Goal: Task Accomplishment & Management: Manage account settings

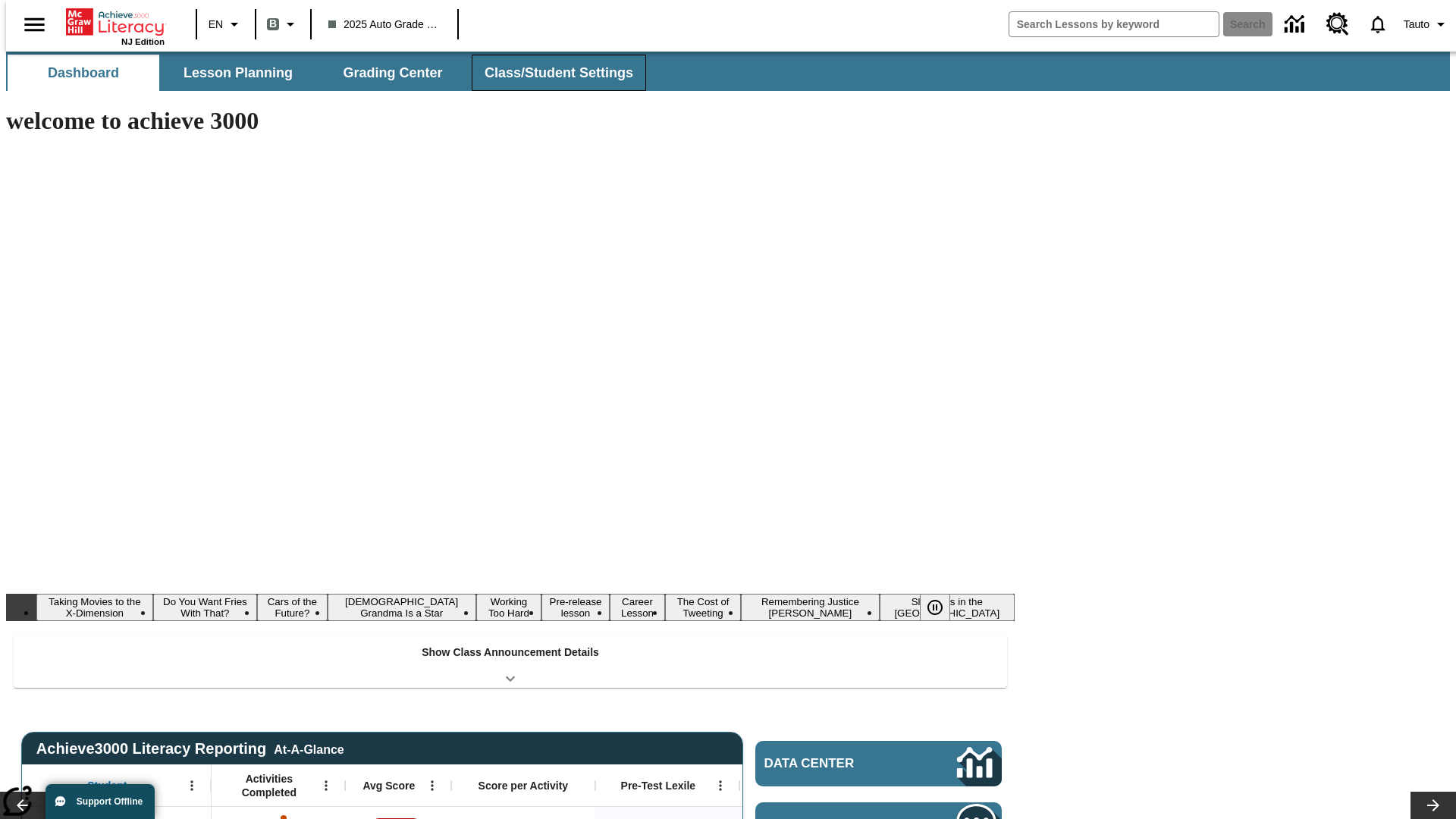
click at [551, 72] on button "Class/Student Settings" at bounding box center [559, 73] width 175 height 37
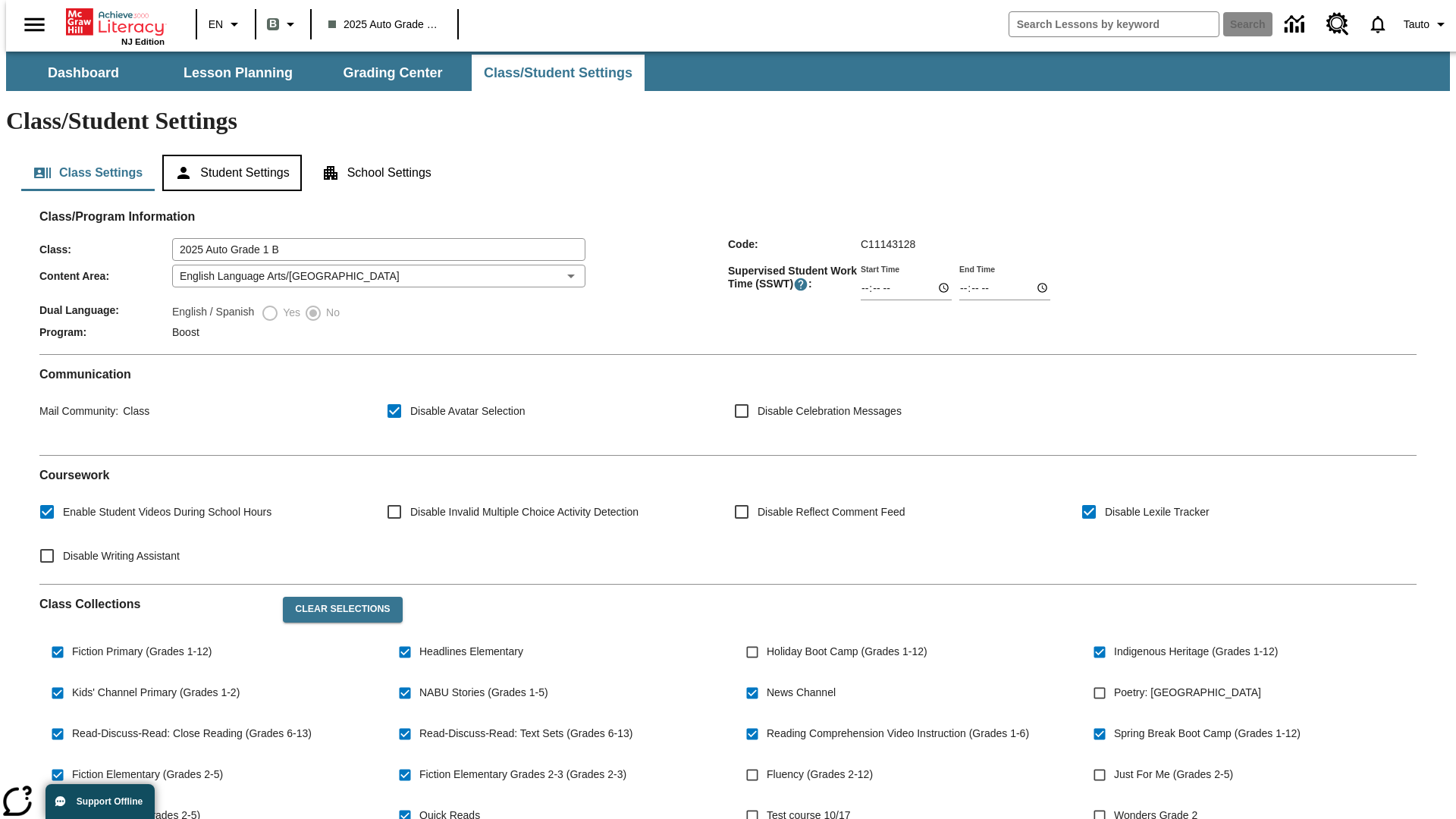
click at [228, 155] on button "Student Settings" at bounding box center [231, 173] width 139 height 37
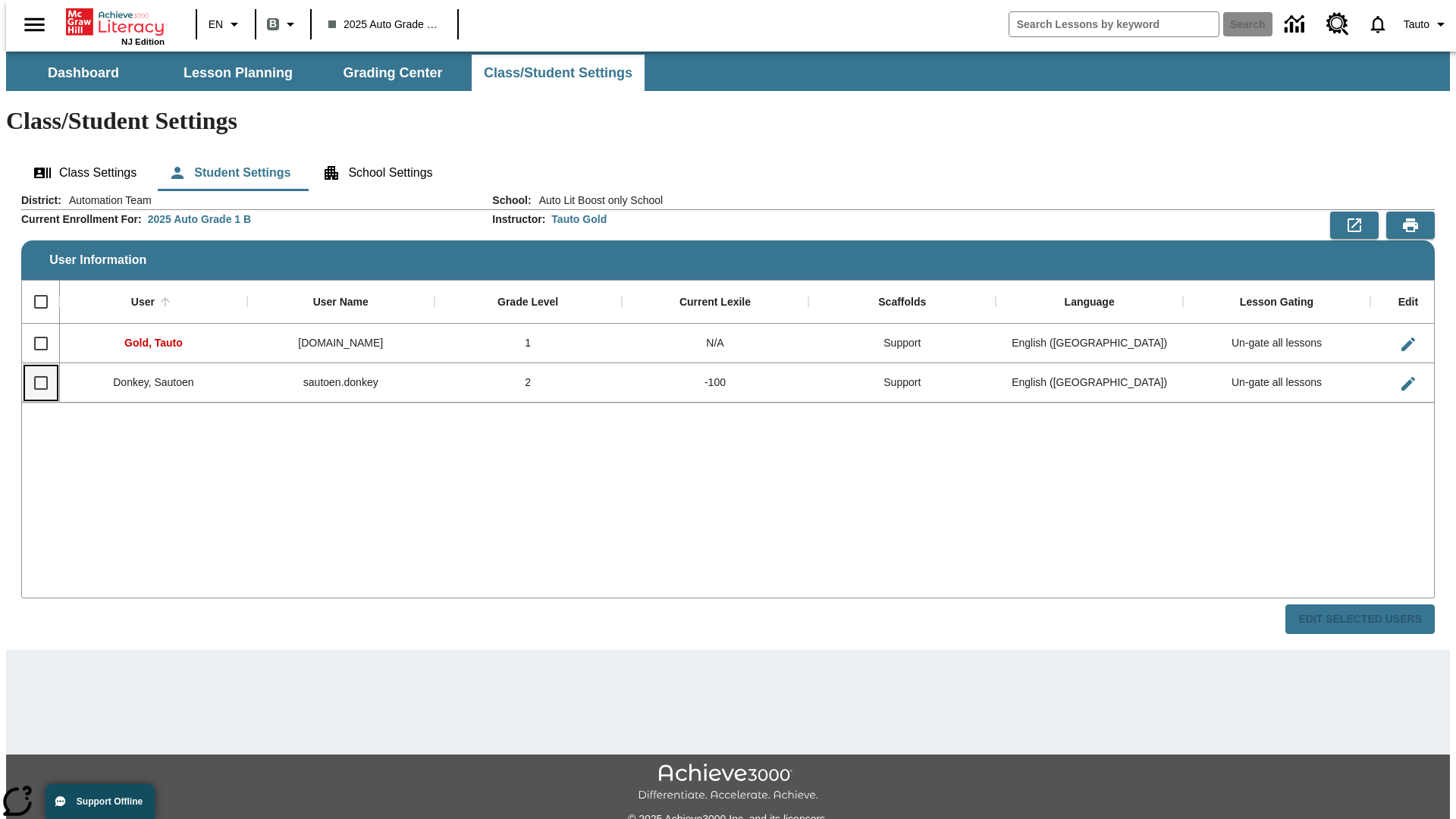
click at [34, 367] on input "Select row" at bounding box center [41, 382] width 31 height 31
checkbox input "true"
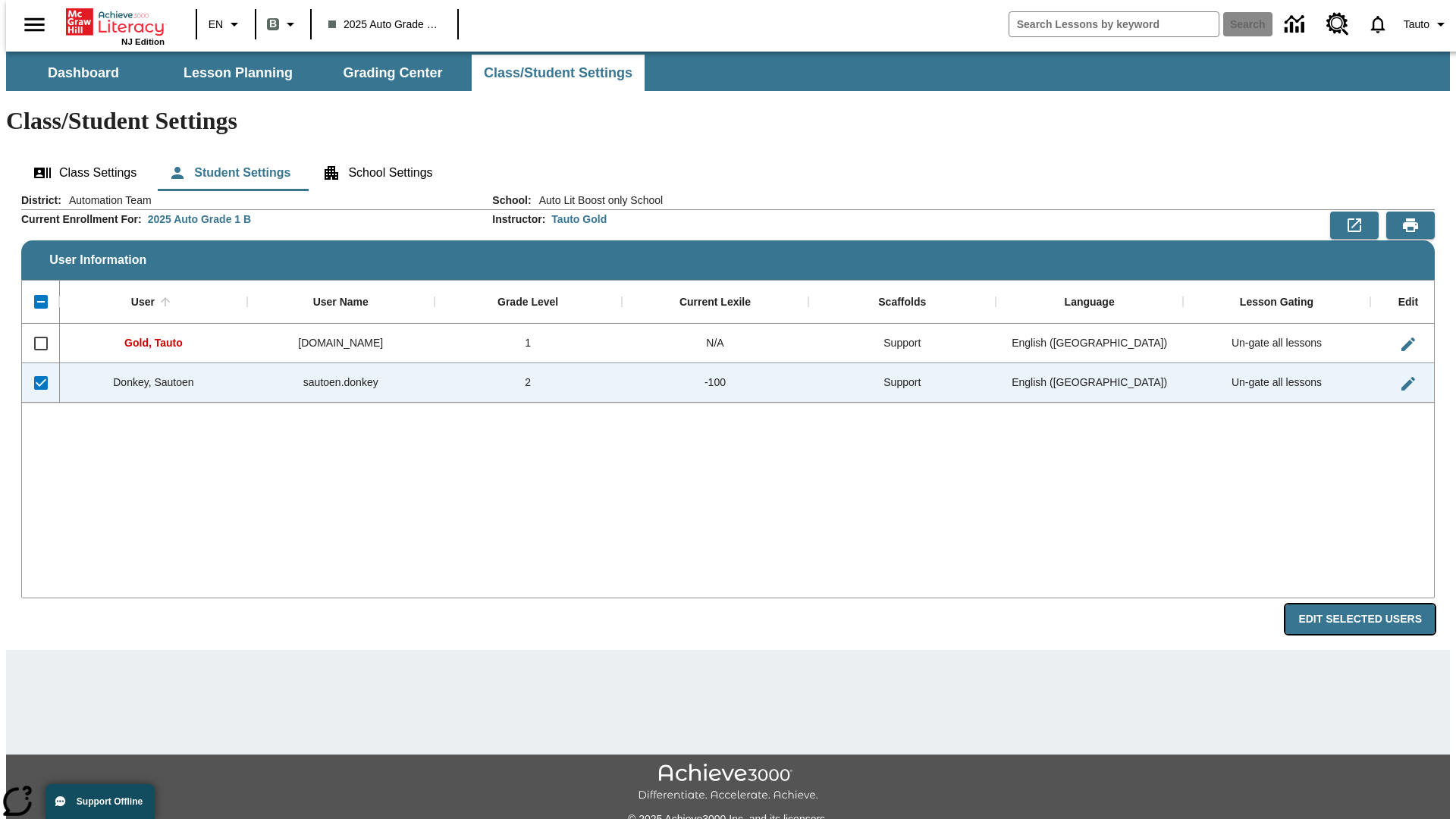
click at [1371, 604] on button "Edit Selected Users" at bounding box center [1359, 619] width 149 height 30
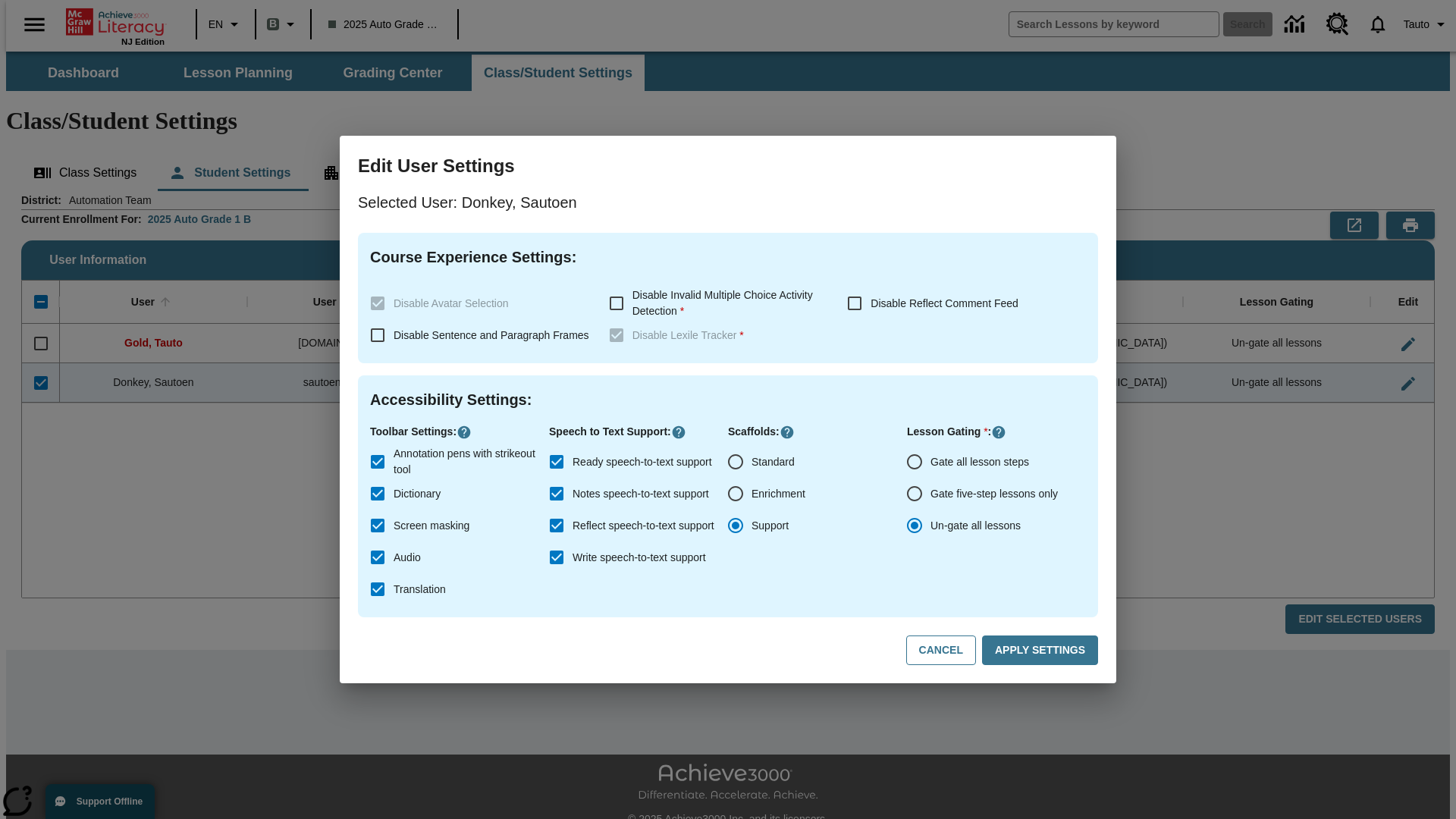
click at [915, 462] on input "Gate all lesson steps" at bounding box center [914, 462] width 31 height 31
click at [1042, 650] on button "Apply Settings" at bounding box center [1040, 650] width 116 height 30
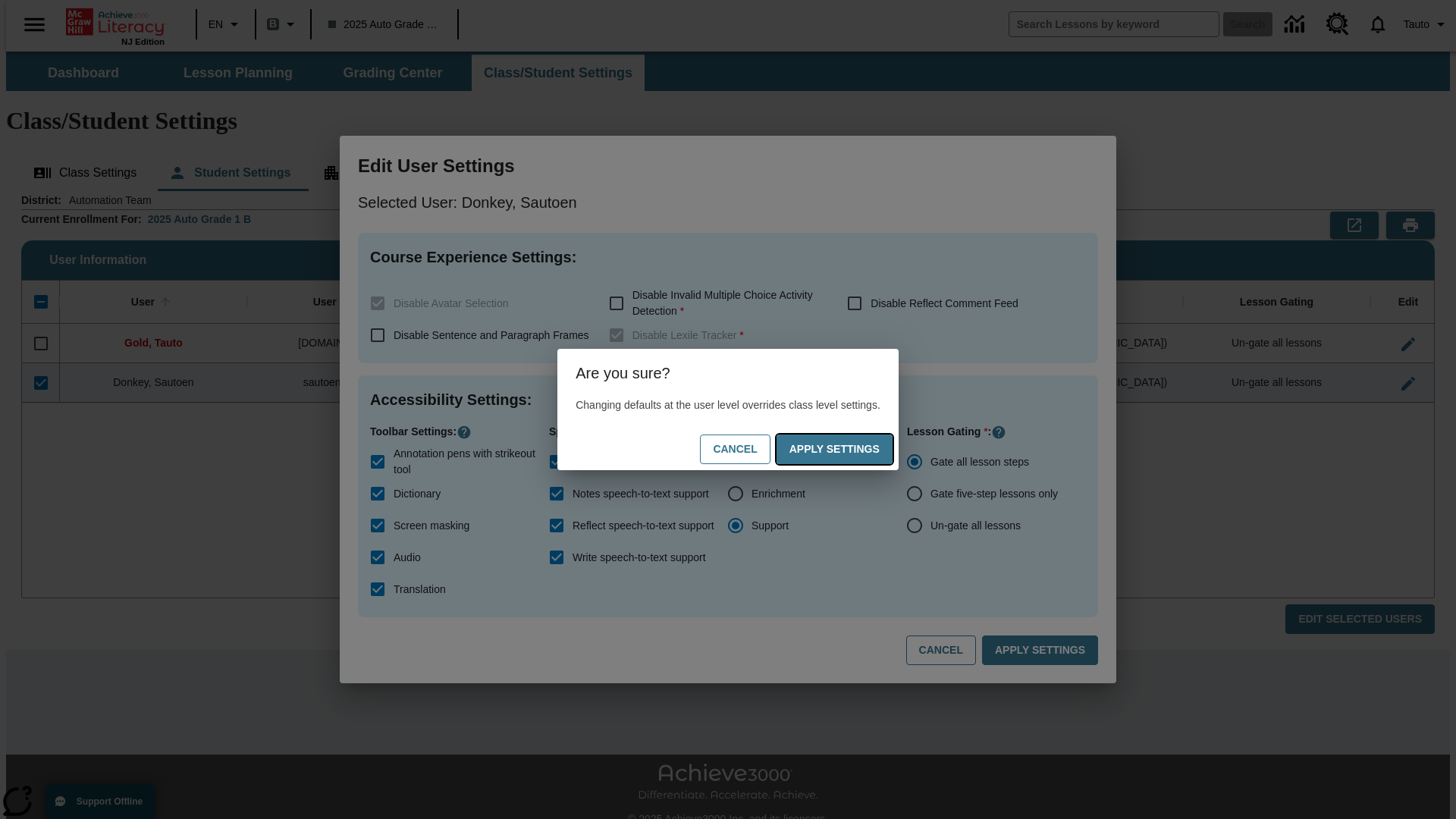
click at [849, 449] on button "Apply Settings" at bounding box center [834, 450] width 116 height 30
radio input "false"
radio input "true"
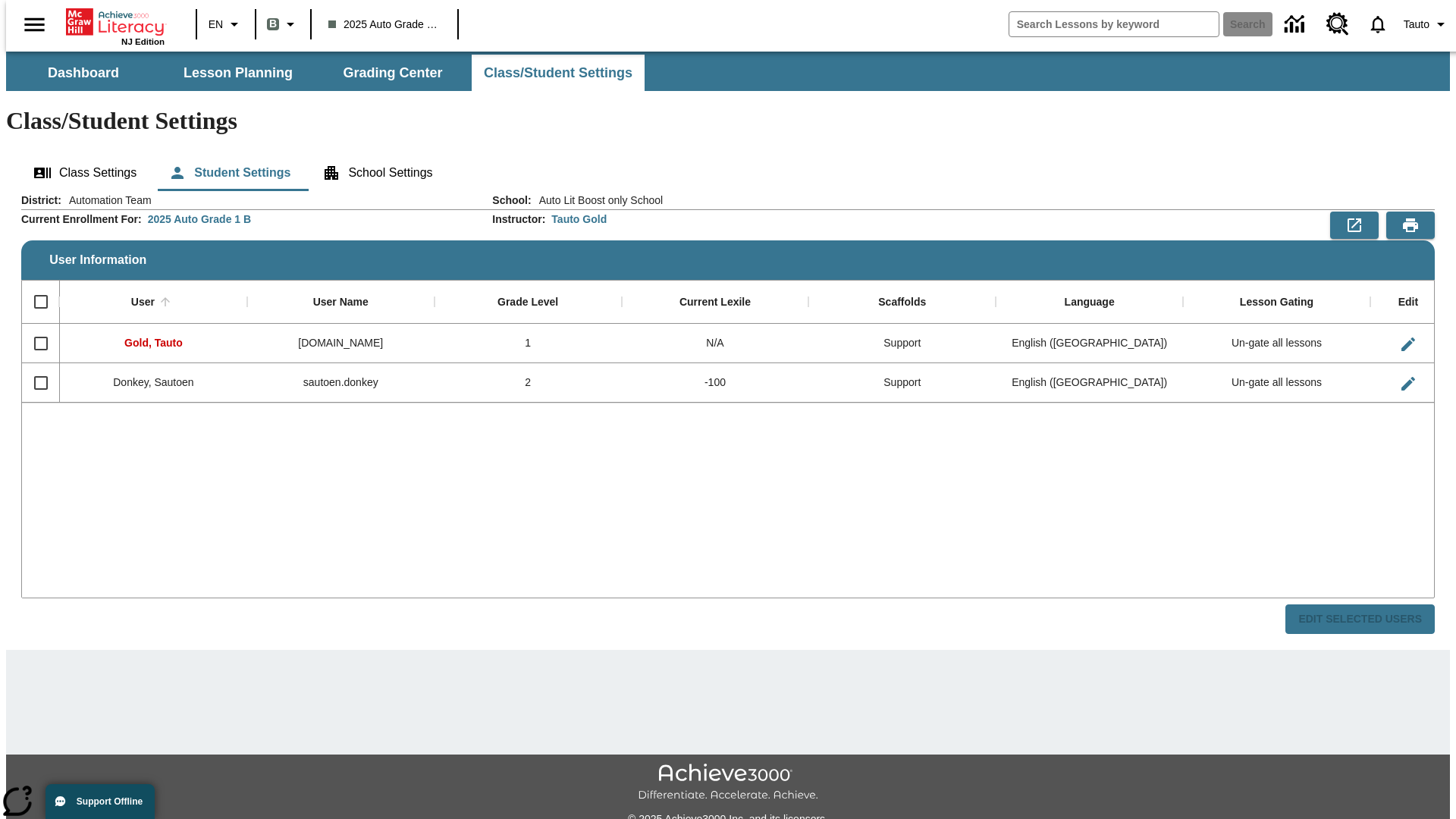
checkbox input "false"
click at [34, 367] on input "Select row" at bounding box center [41, 382] width 31 height 31
checkbox input "true"
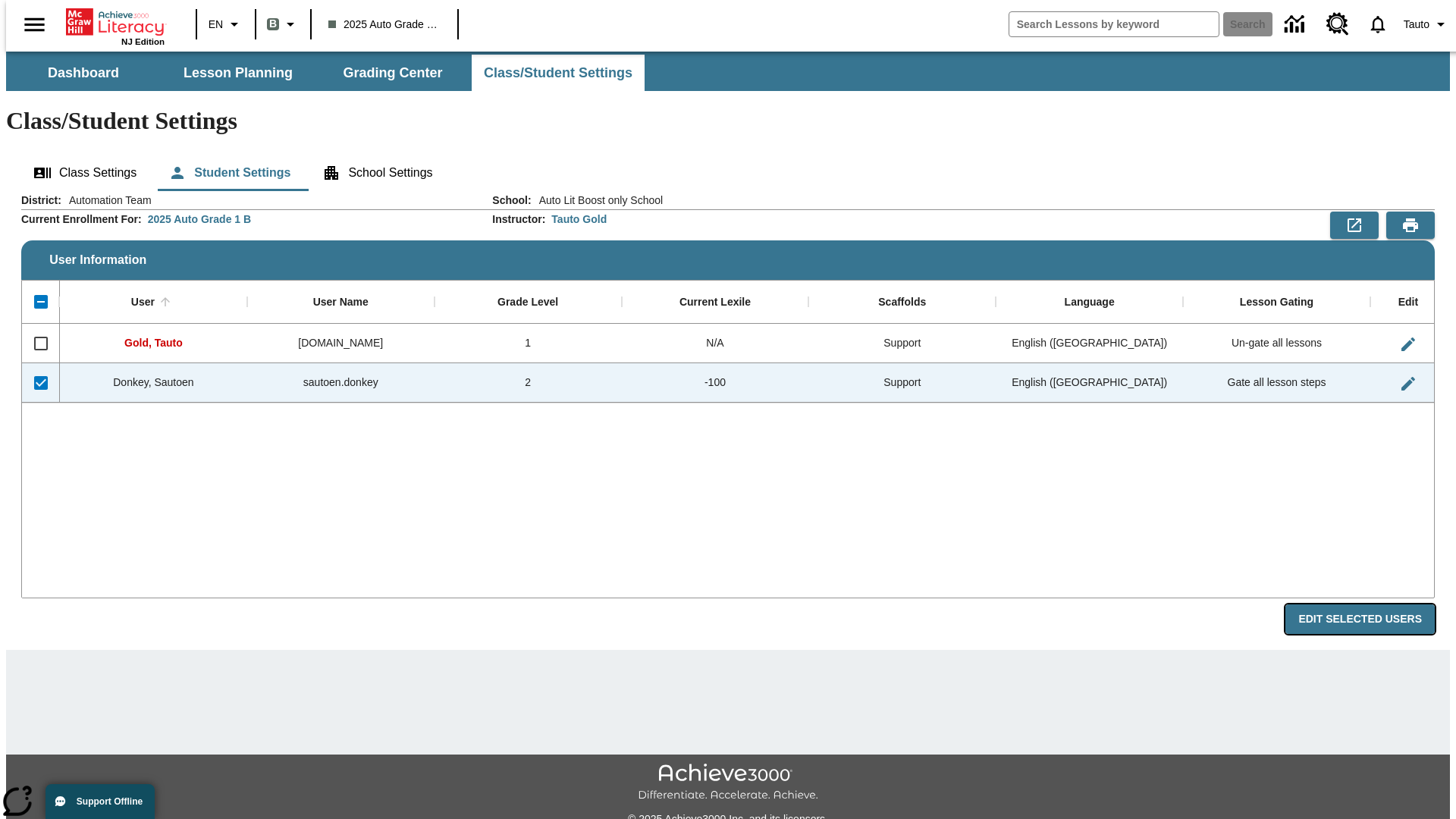
click at [1371, 604] on button "Edit Selected Users" at bounding box center [1359, 619] width 149 height 30
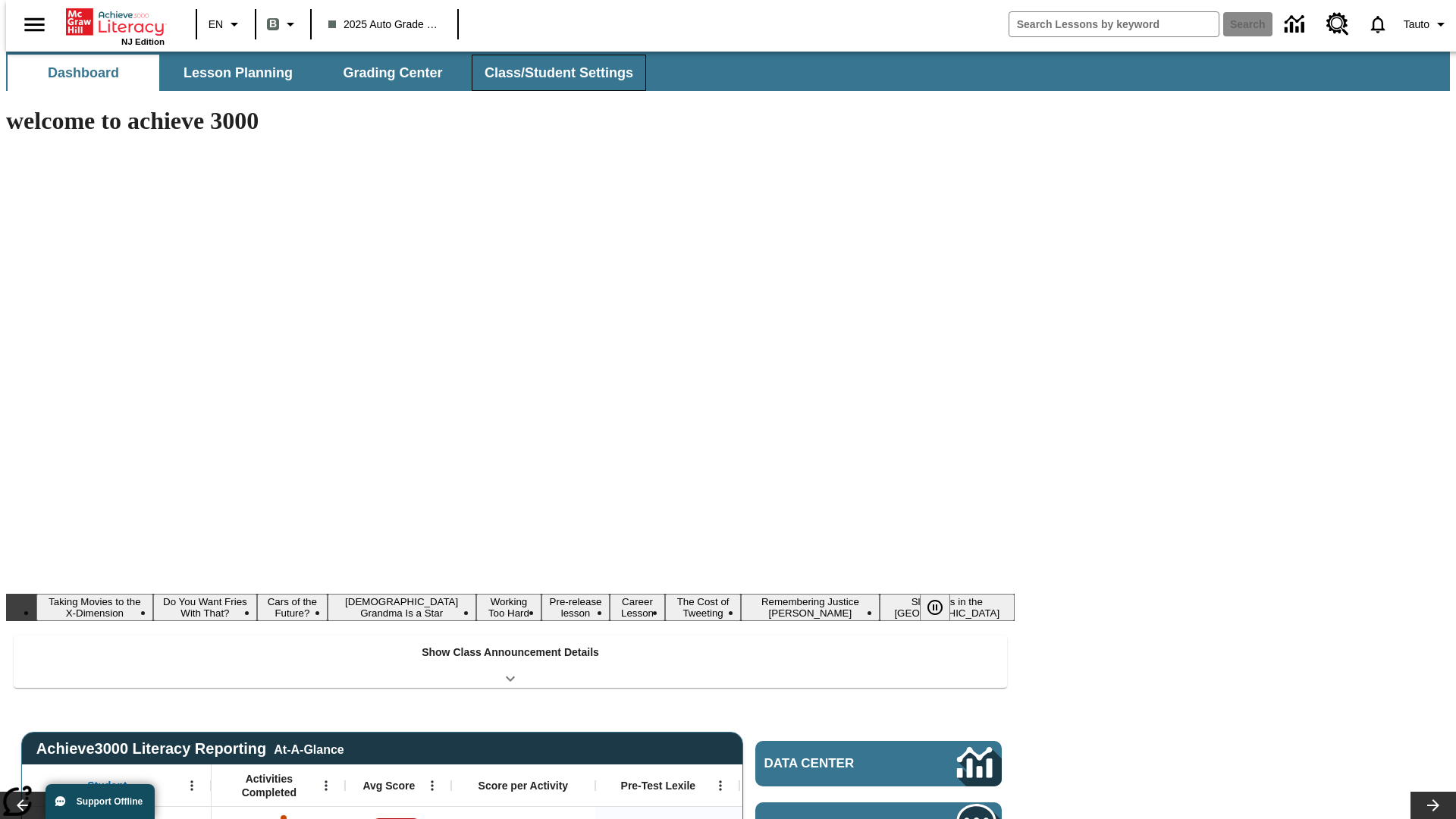
click at [551, 72] on button "Class/Student Settings" at bounding box center [559, 73] width 175 height 37
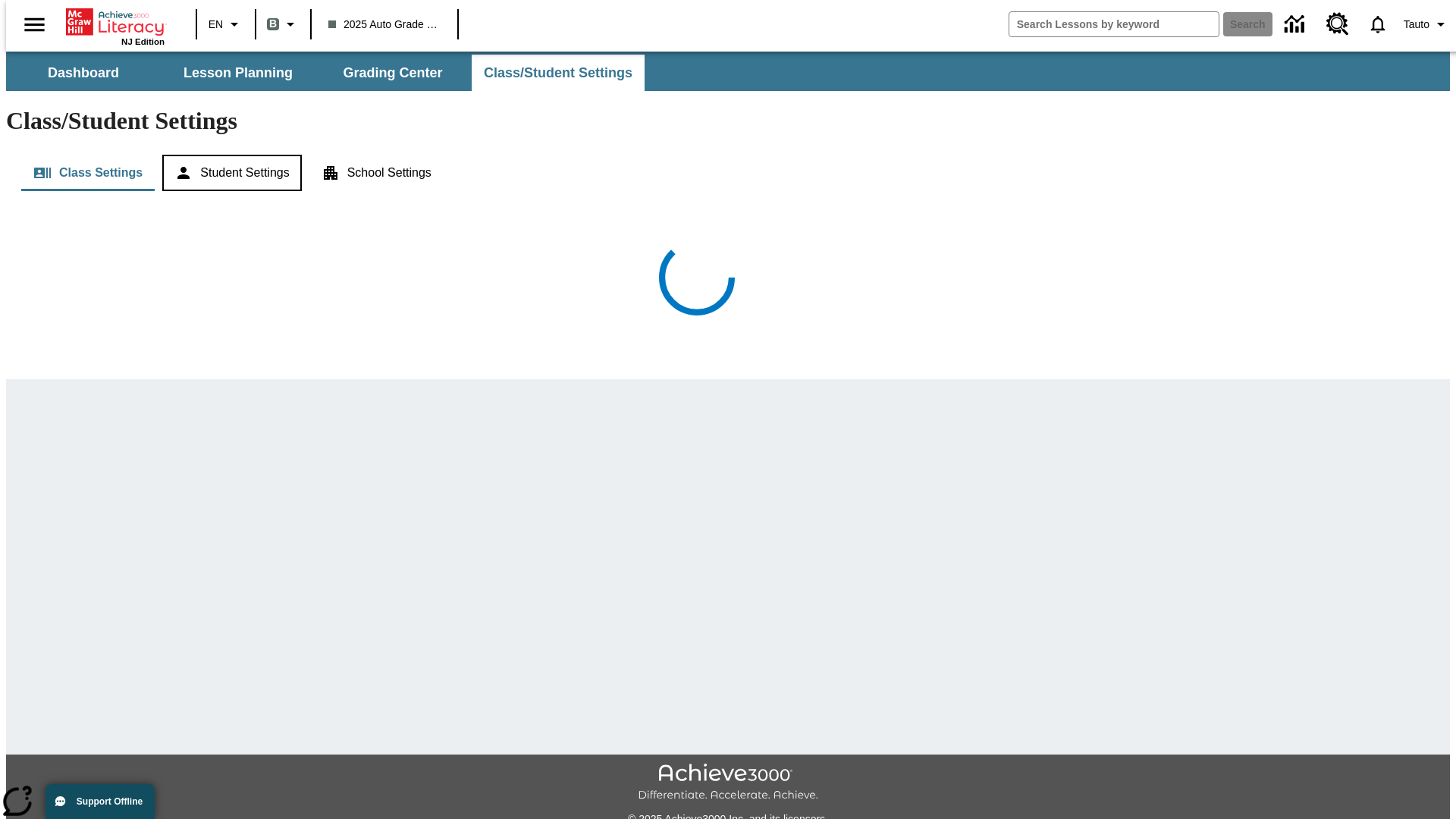
click at [228, 155] on button "Student Settings" at bounding box center [231, 173] width 139 height 37
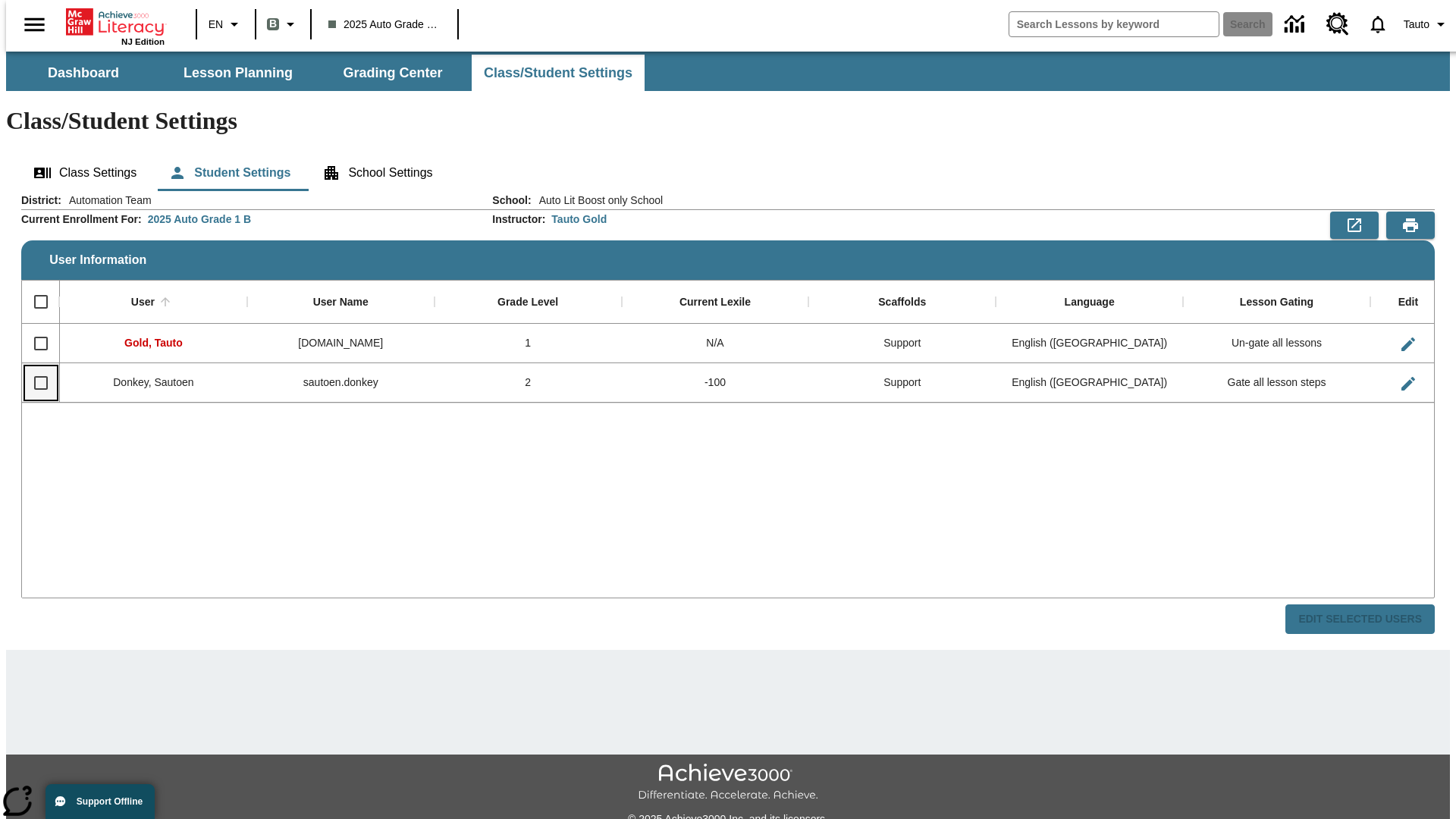
click at [34, 367] on input "Select row" at bounding box center [41, 382] width 31 height 31
checkbox input "true"
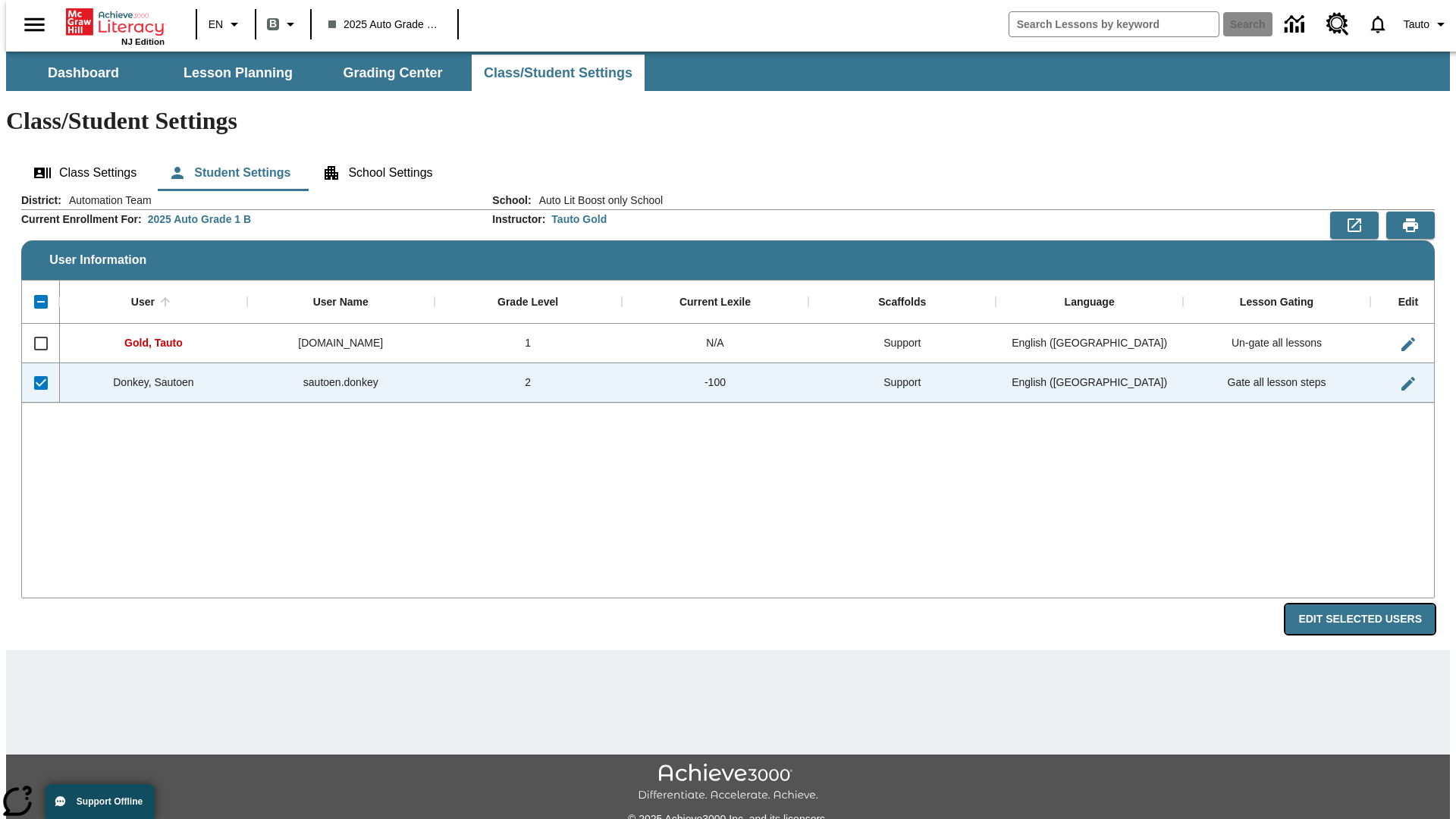
click at [1371, 604] on button "Edit Selected Users" at bounding box center [1359, 619] width 149 height 30
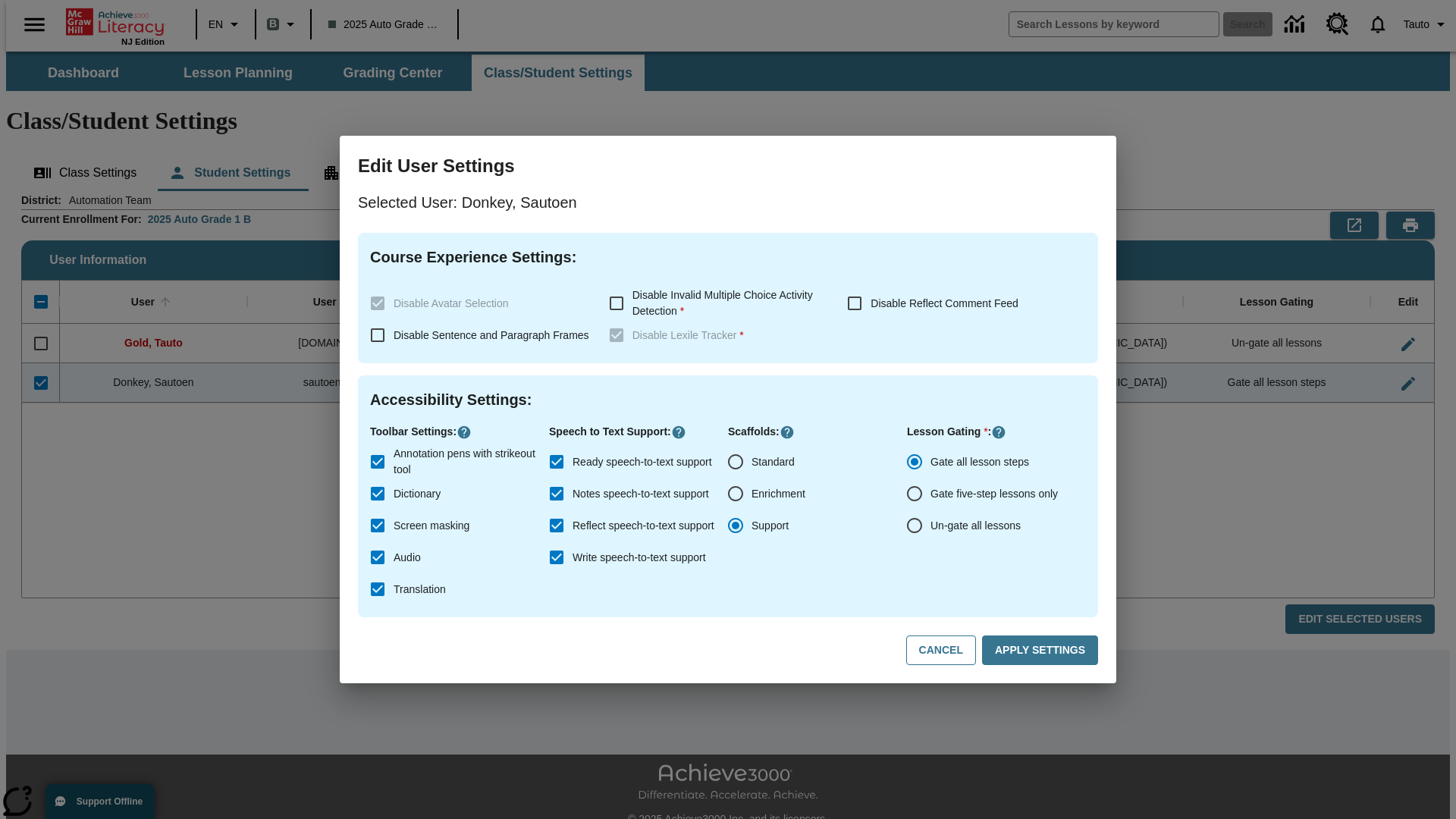
click at [915, 526] on input "Un-gate all lessons" at bounding box center [914, 526] width 31 height 31
radio input "true"
click at [1042, 650] on button "Apply Settings" at bounding box center [1040, 650] width 116 height 30
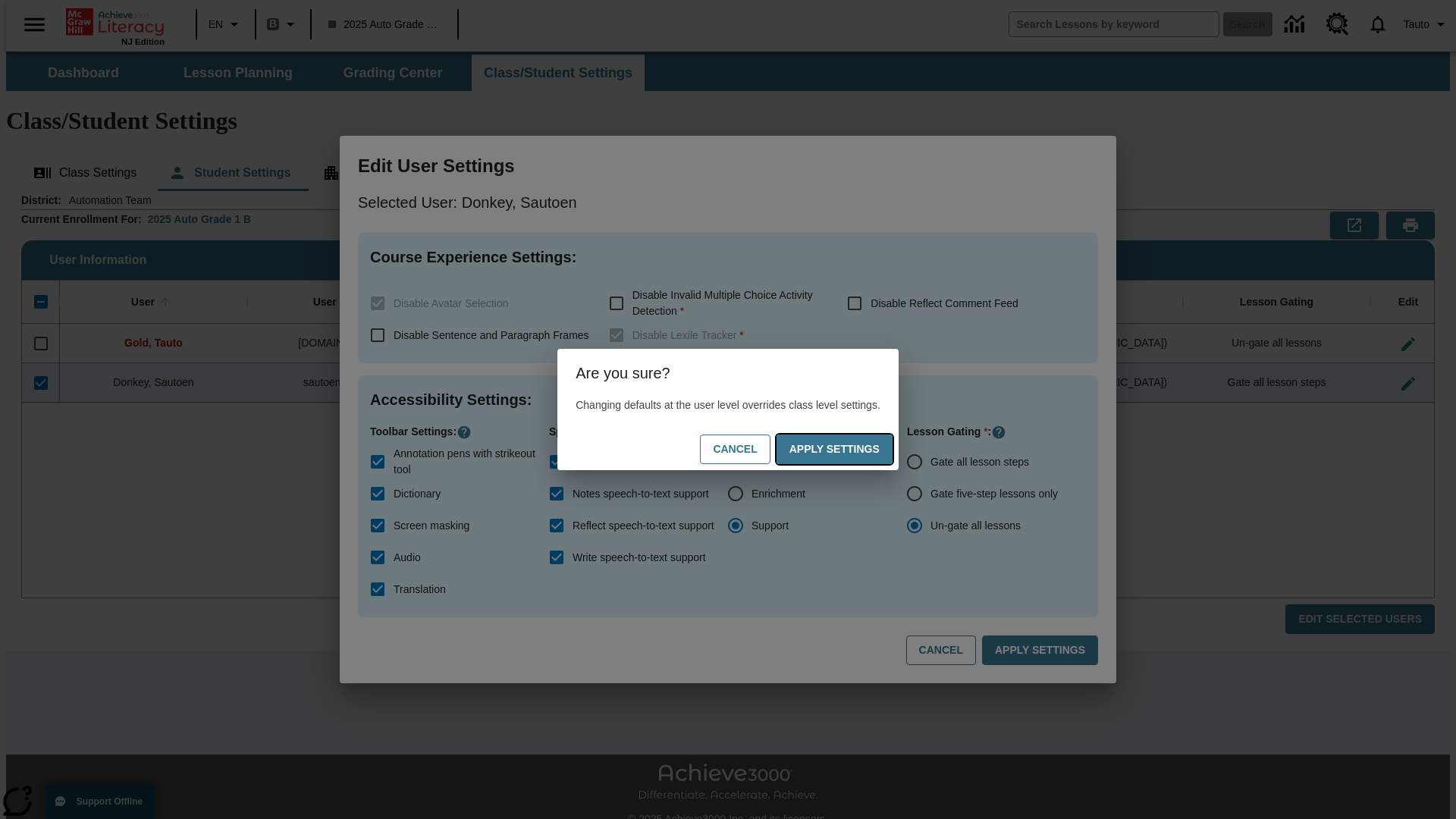
click at [849, 449] on button "Apply Settings" at bounding box center [834, 450] width 116 height 30
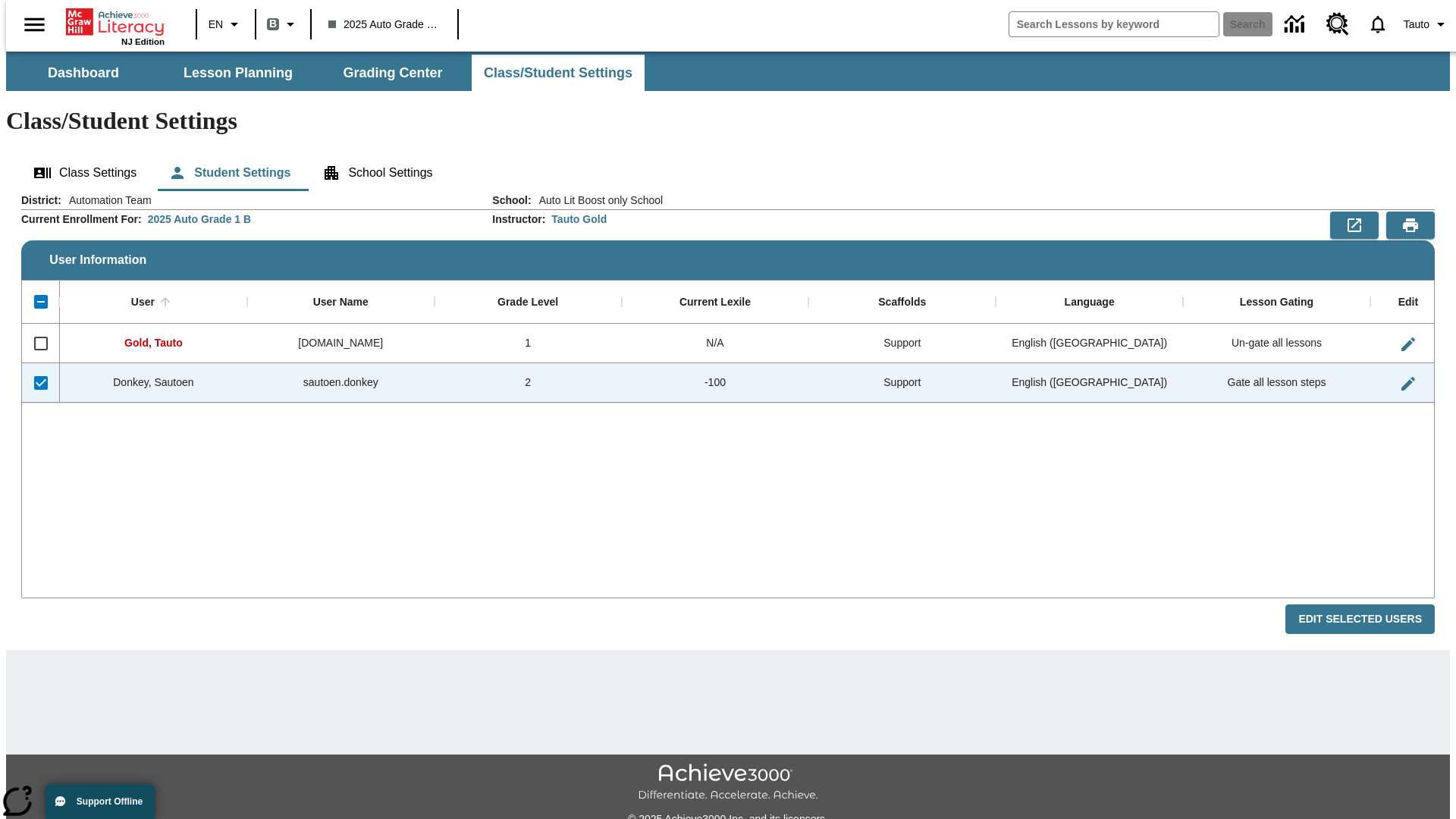
checkbox input "false"
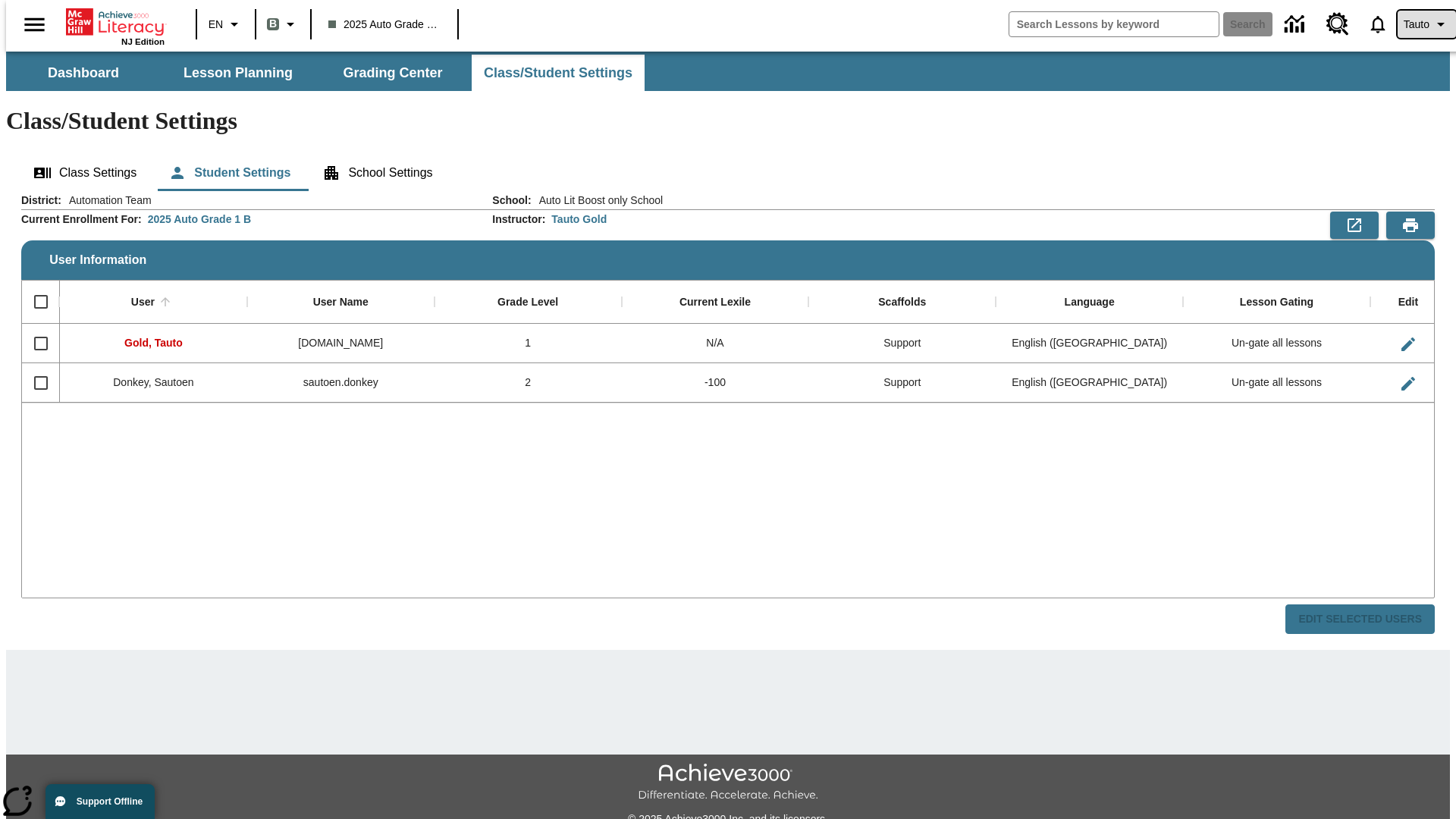
click at [1418, 24] on span "Tauto" at bounding box center [1417, 24] width 26 height 16
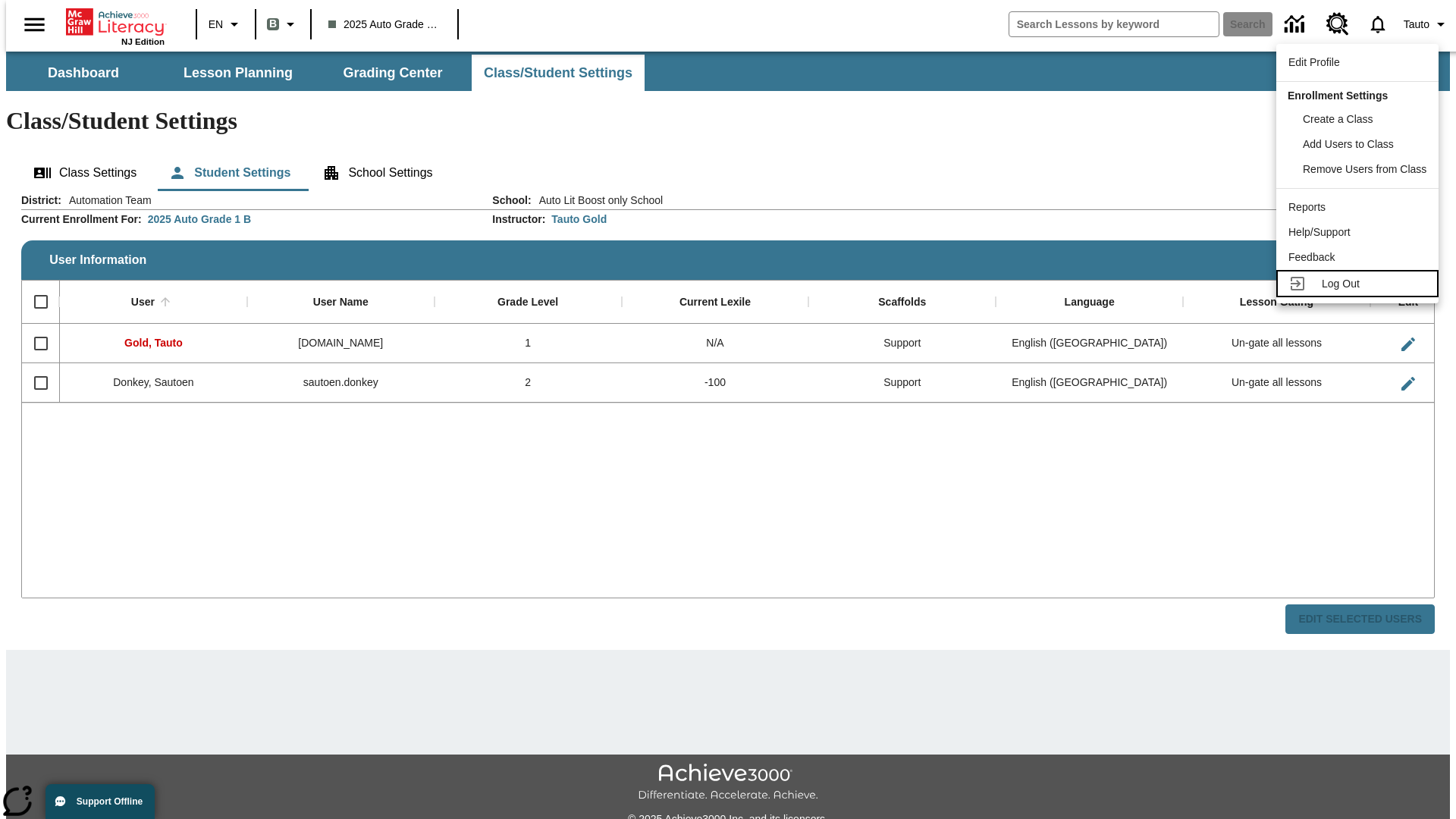
click at [1359, 284] on span "Log Out" at bounding box center [1340, 284] width 38 height 12
